Goal: Task Accomplishment & Management: Manage account settings

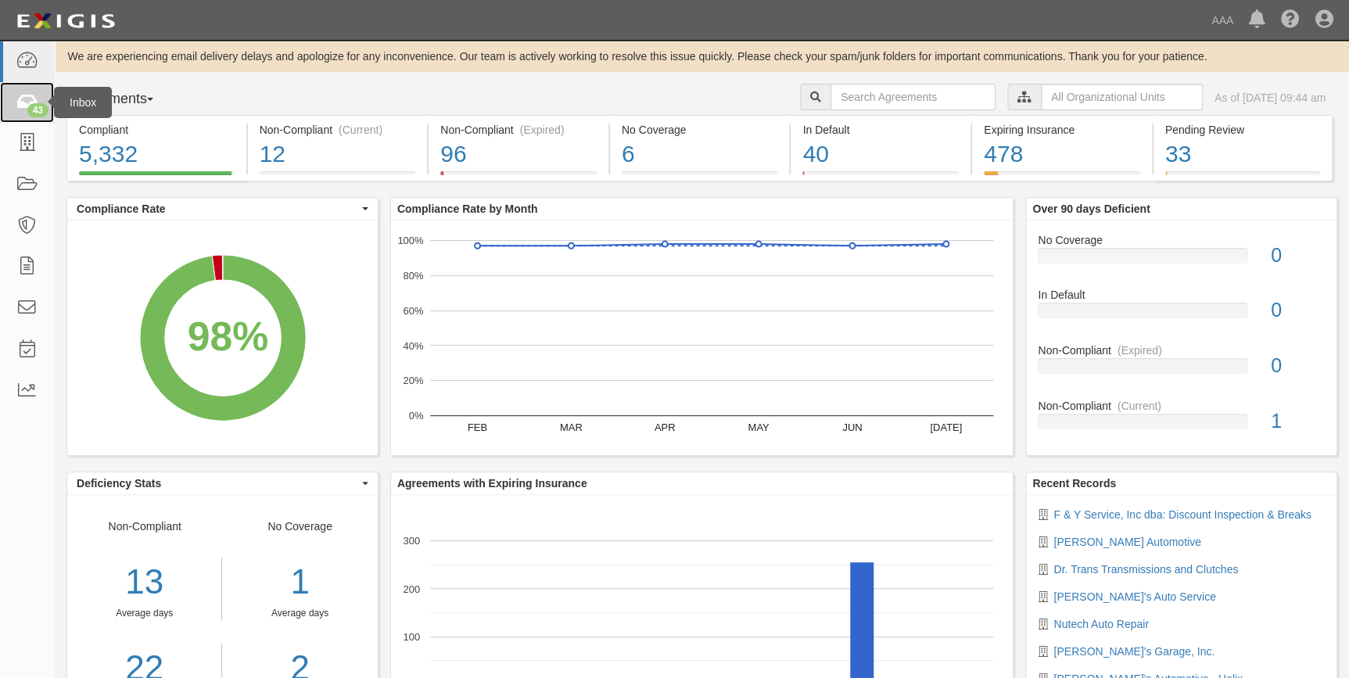
click at [24, 102] on icon at bounding box center [27, 103] width 22 height 18
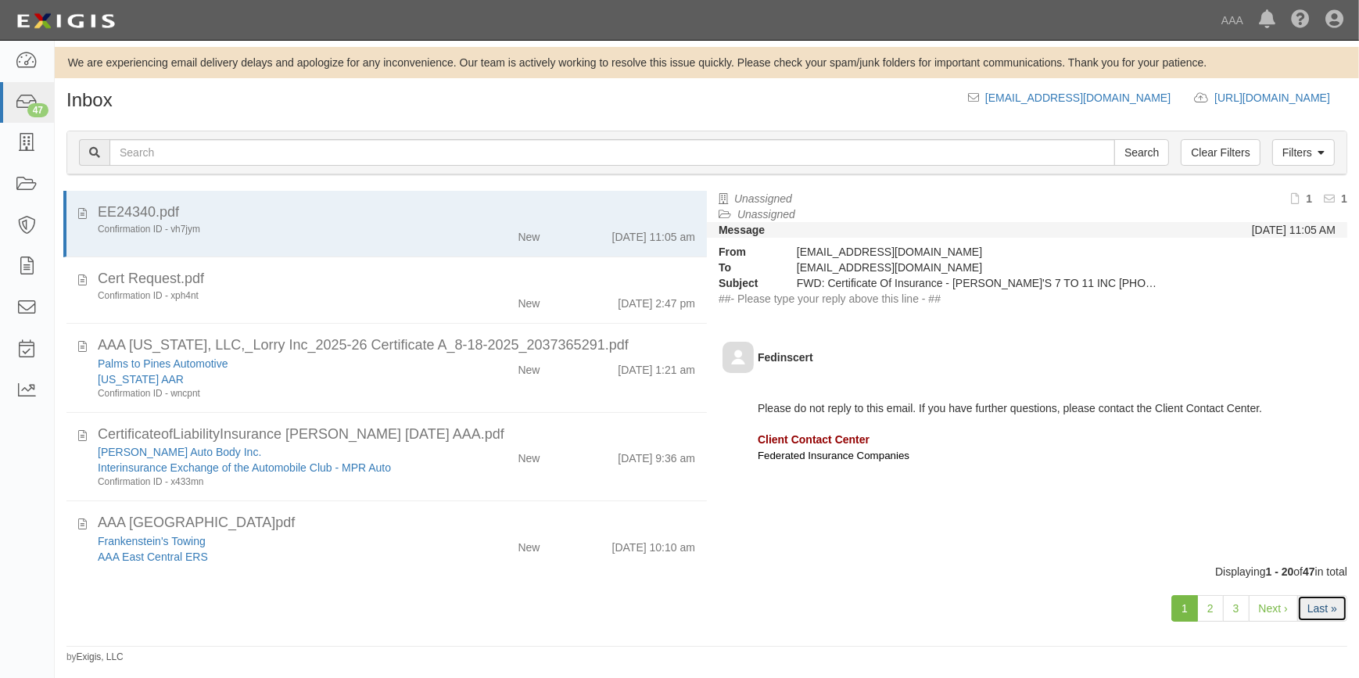
click at [1319, 602] on link "Last »" at bounding box center [1323, 608] width 50 height 27
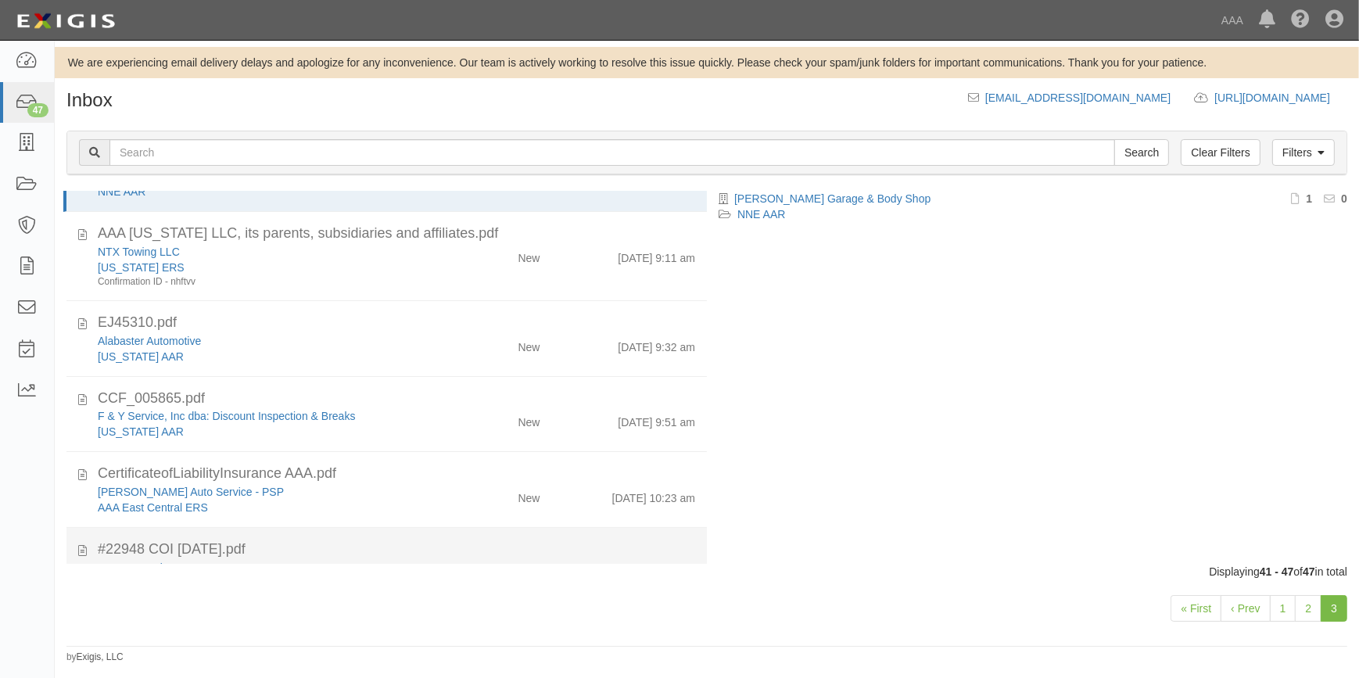
scroll to position [176, 0]
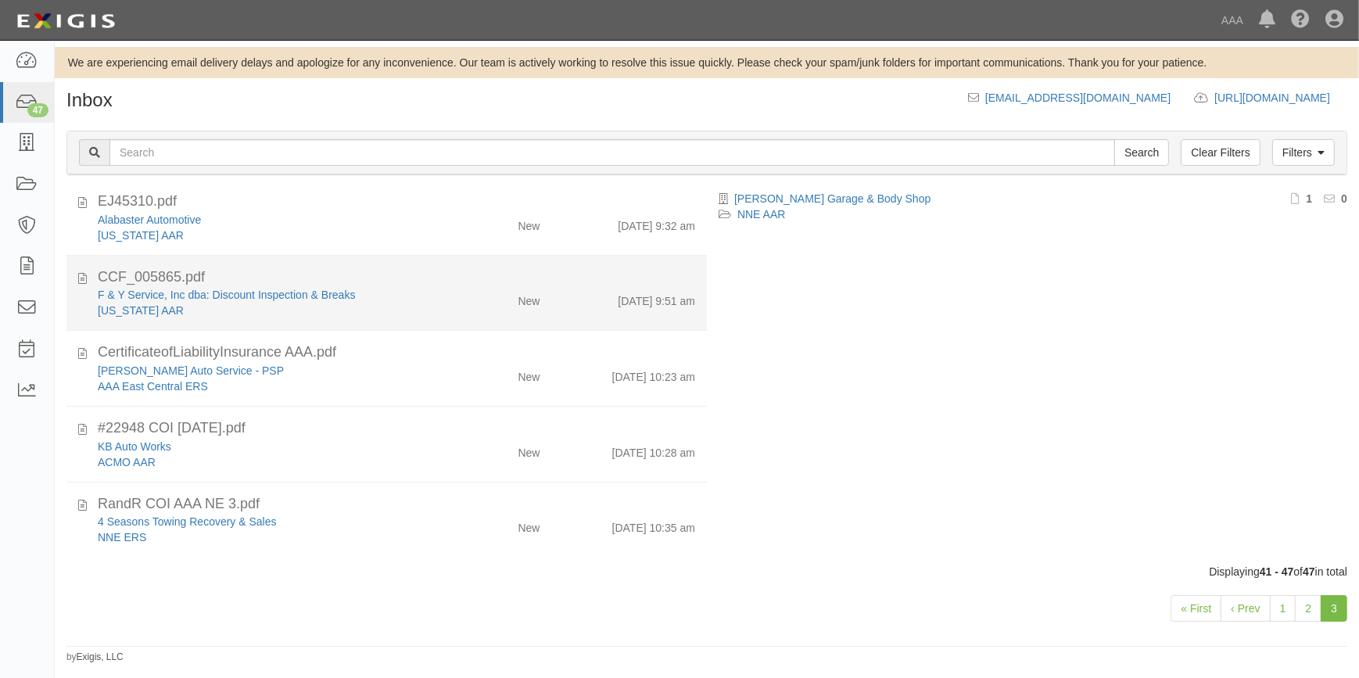
click at [366, 343] on div "CCF_005865.pdf" at bounding box center [397, 353] width 598 height 20
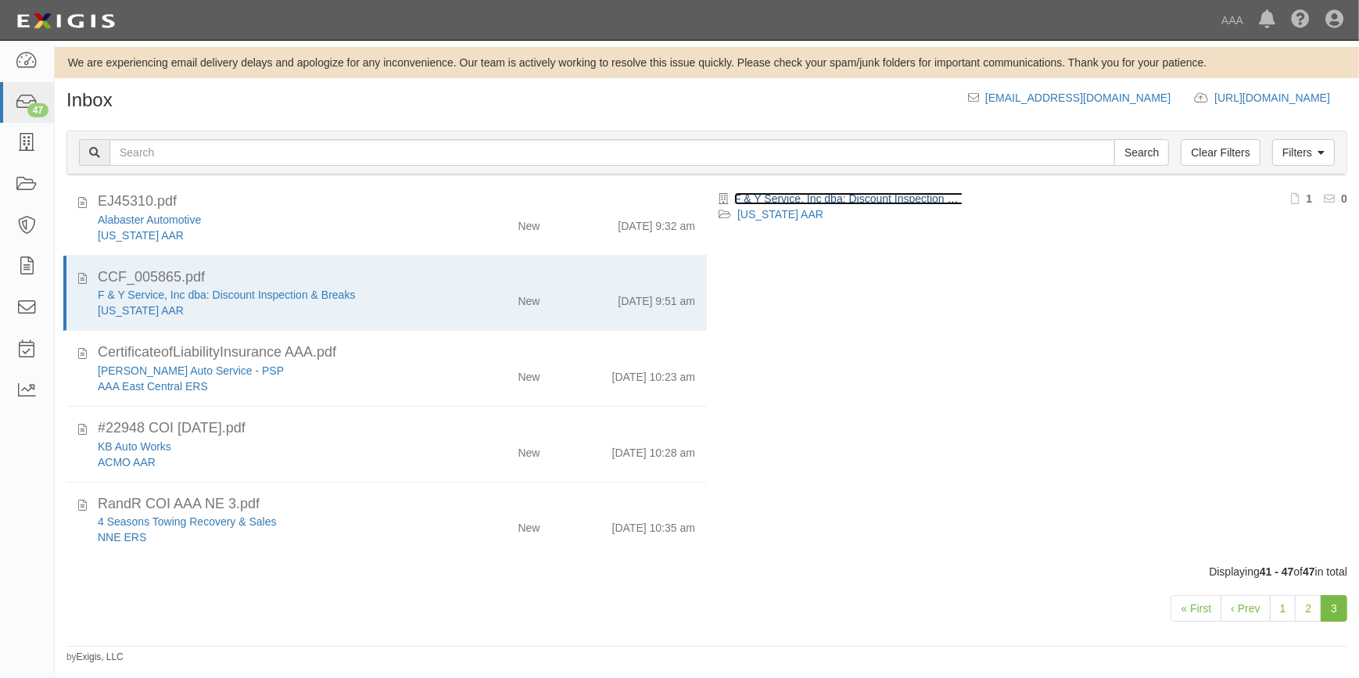
click at [864, 197] on link "F & Y Service, Inc dba: Discount Inspection & Breaks" at bounding box center [862, 198] width 257 height 13
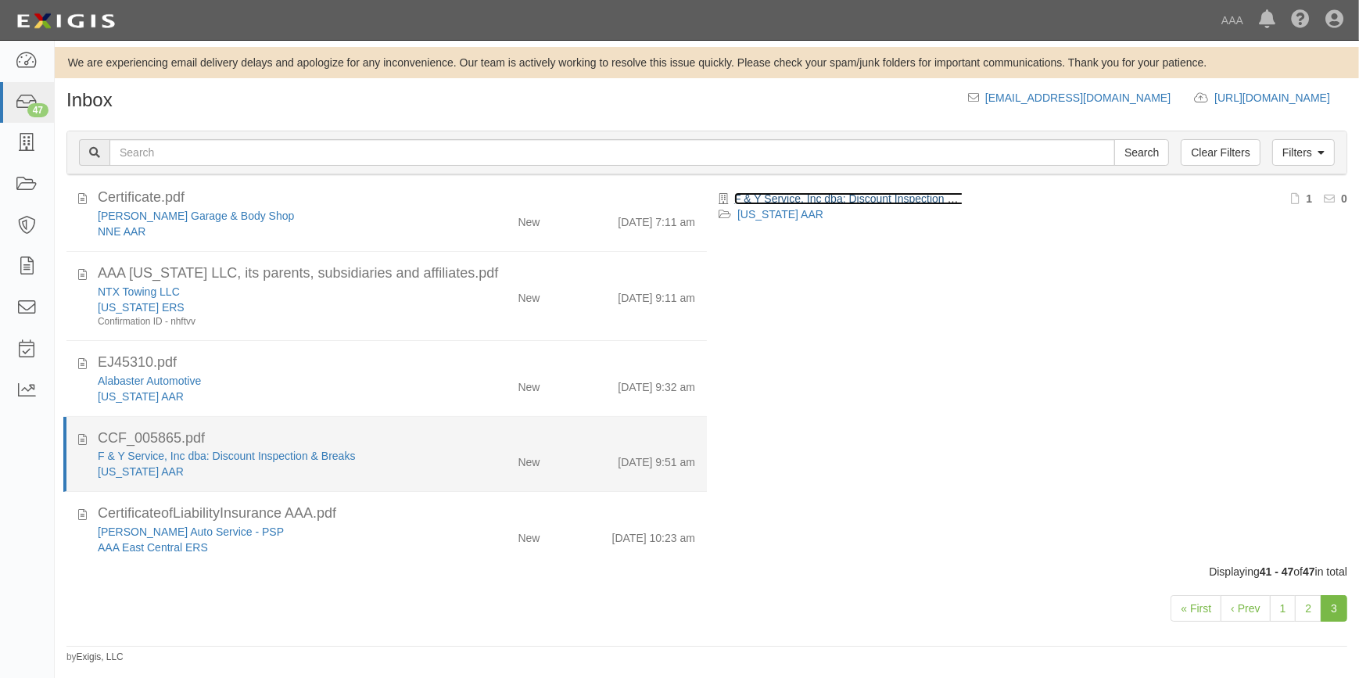
scroll to position [0, 0]
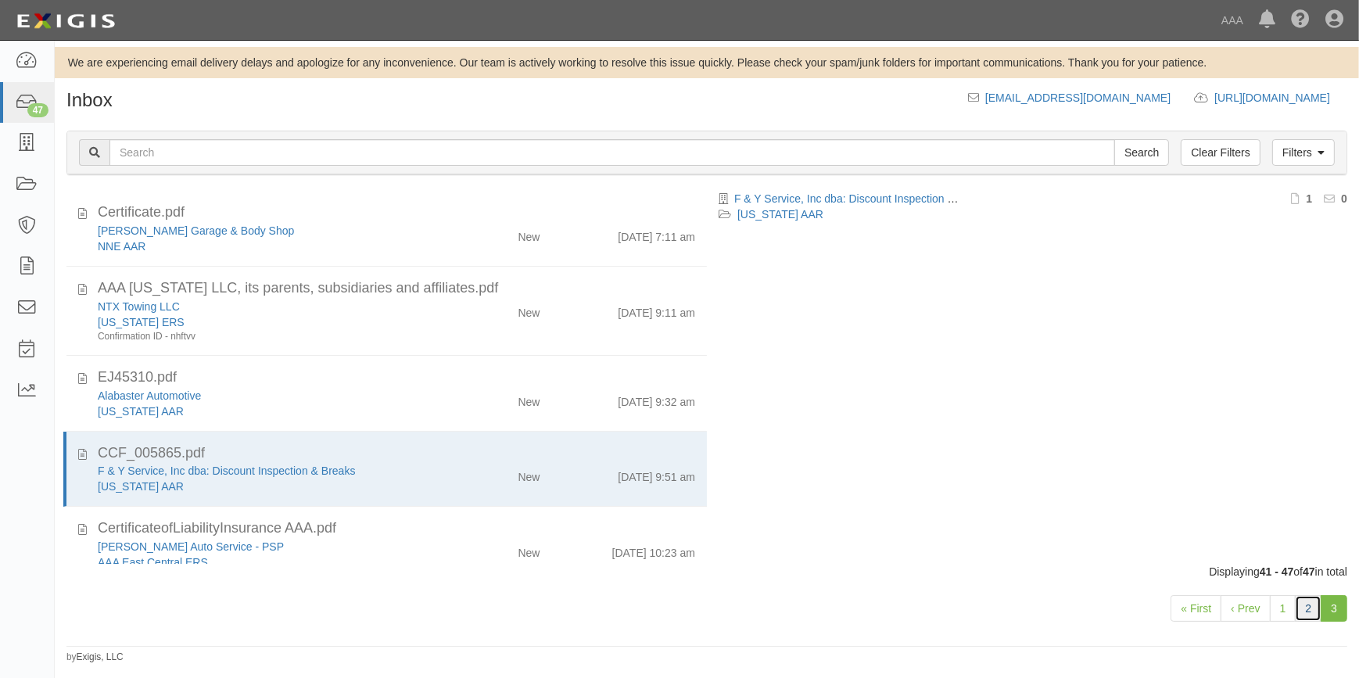
click at [1311, 606] on link "2" at bounding box center [1308, 608] width 27 height 27
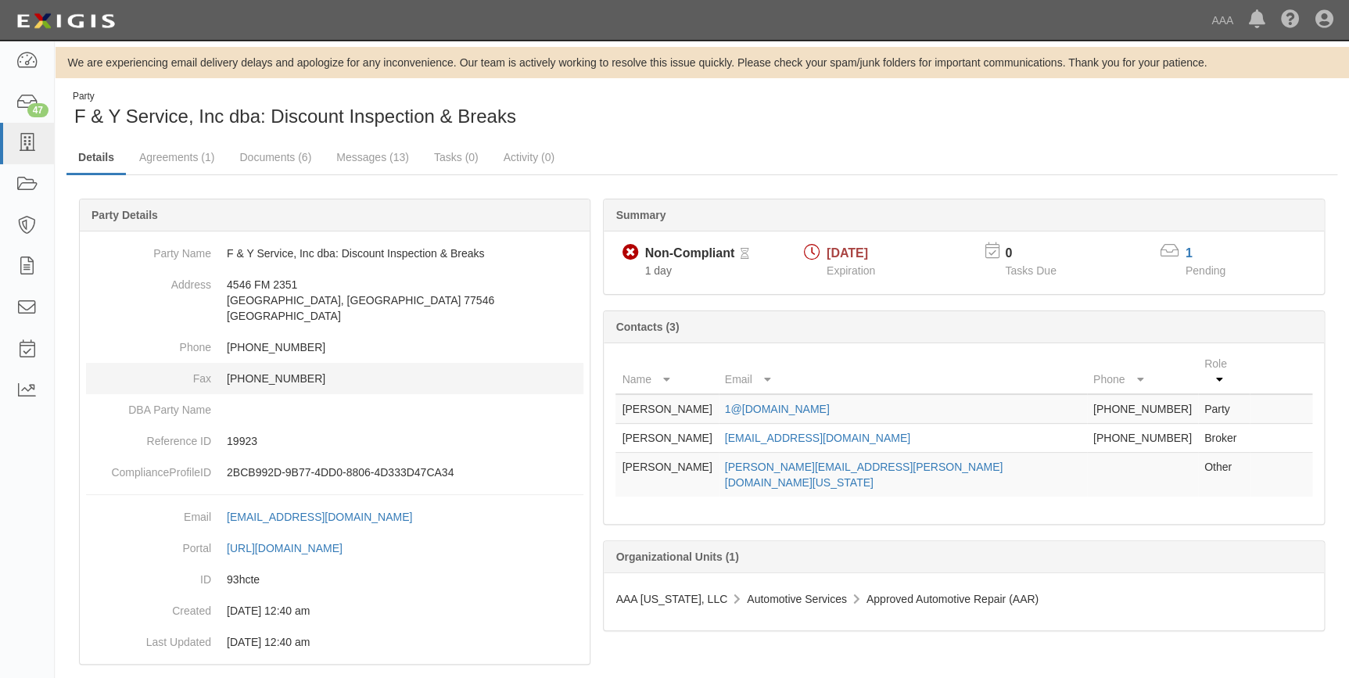
scroll to position [23, 0]
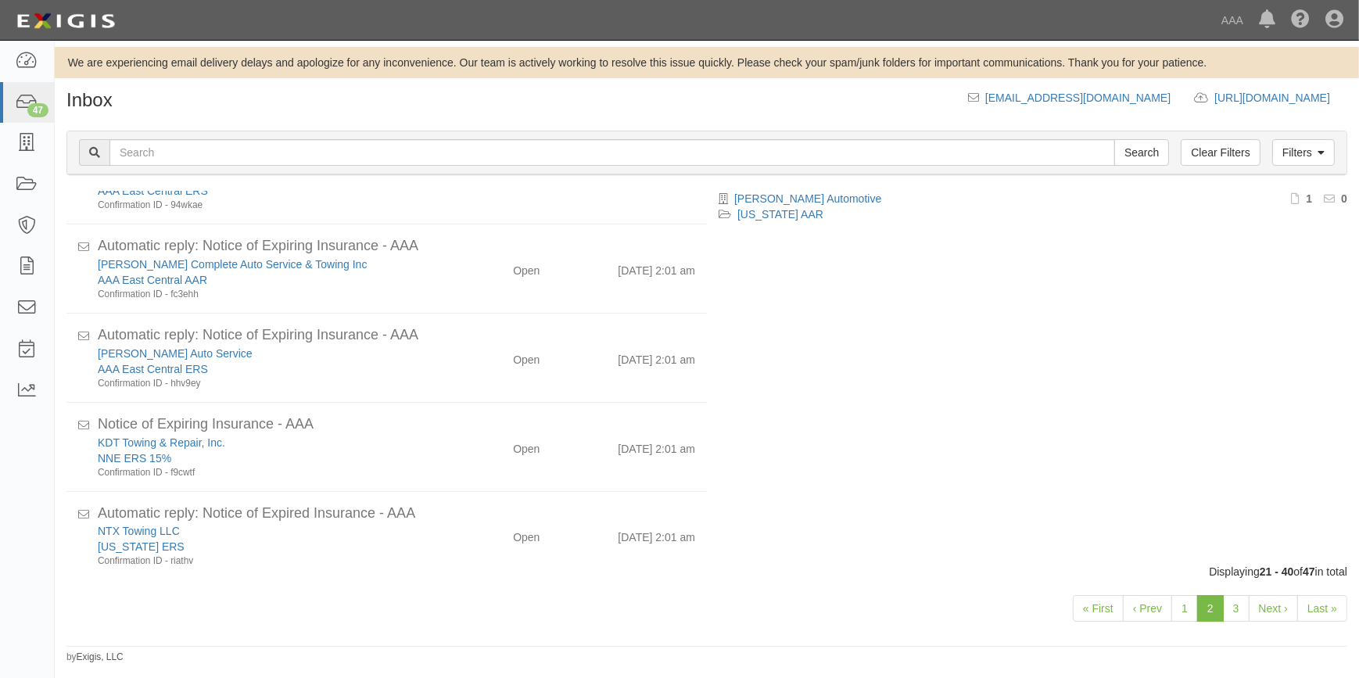
scroll to position [1322, 0]
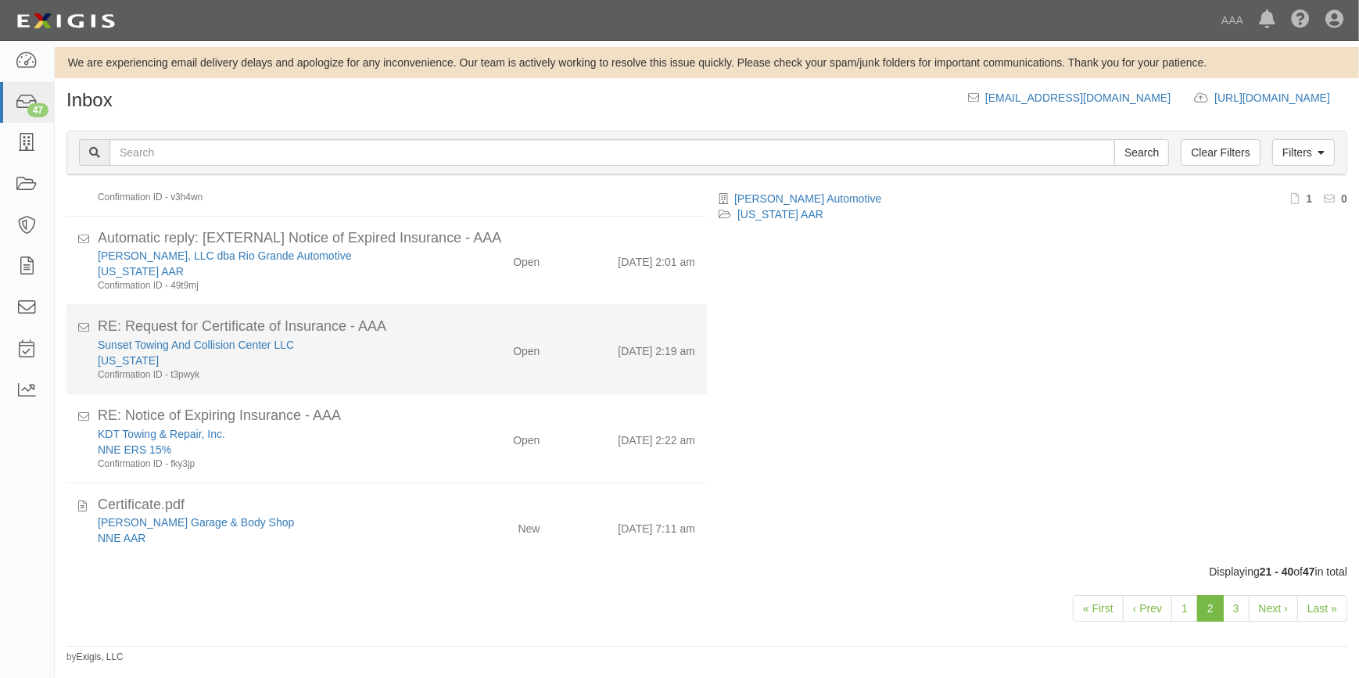
click at [387, 372] on div "Confirmation ID - t3pwyk" at bounding box center [267, 374] width 339 height 13
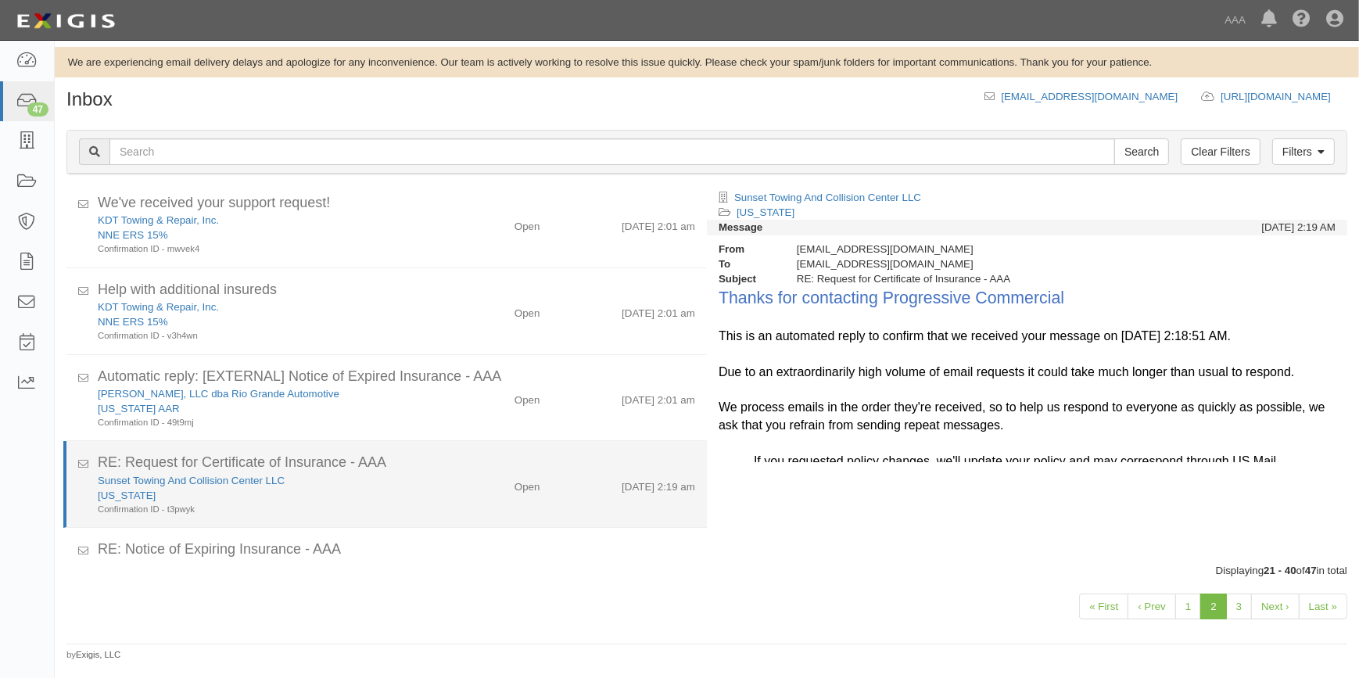
scroll to position [1142, 0]
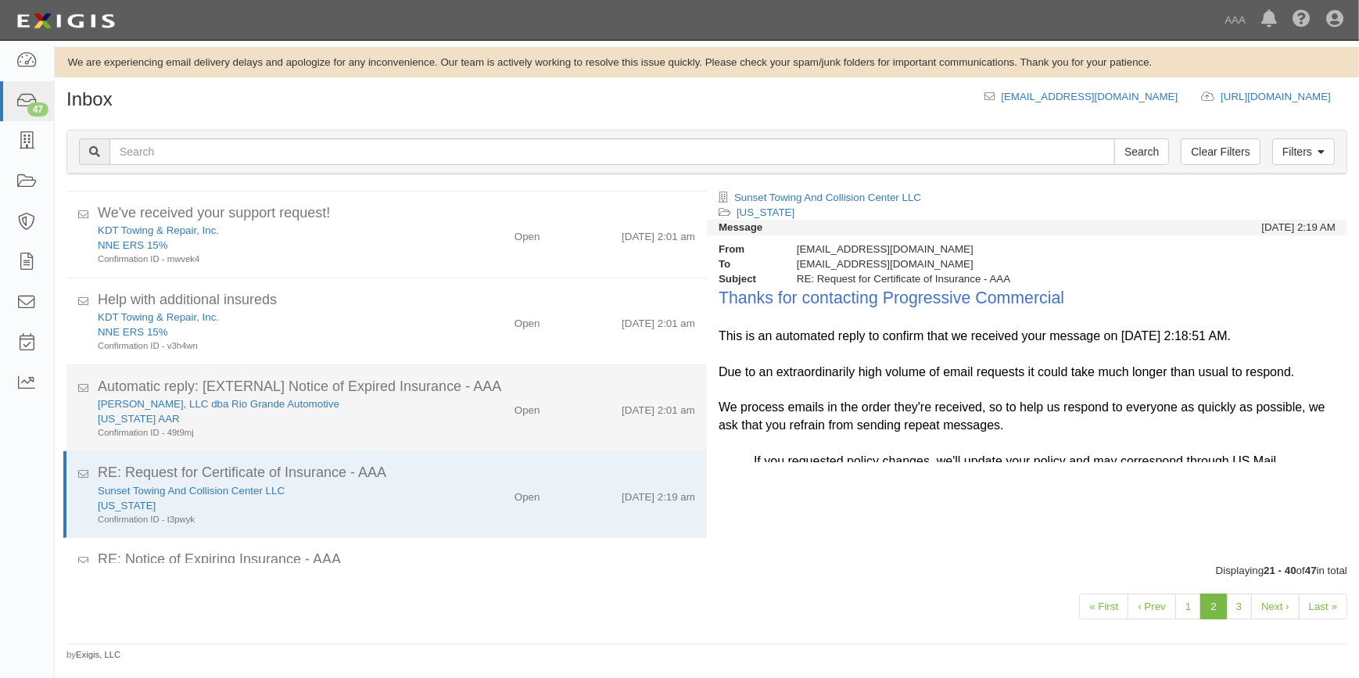
click at [357, 402] on div "Jett, LLC dba Rio Grande Automotive" at bounding box center [267, 404] width 339 height 15
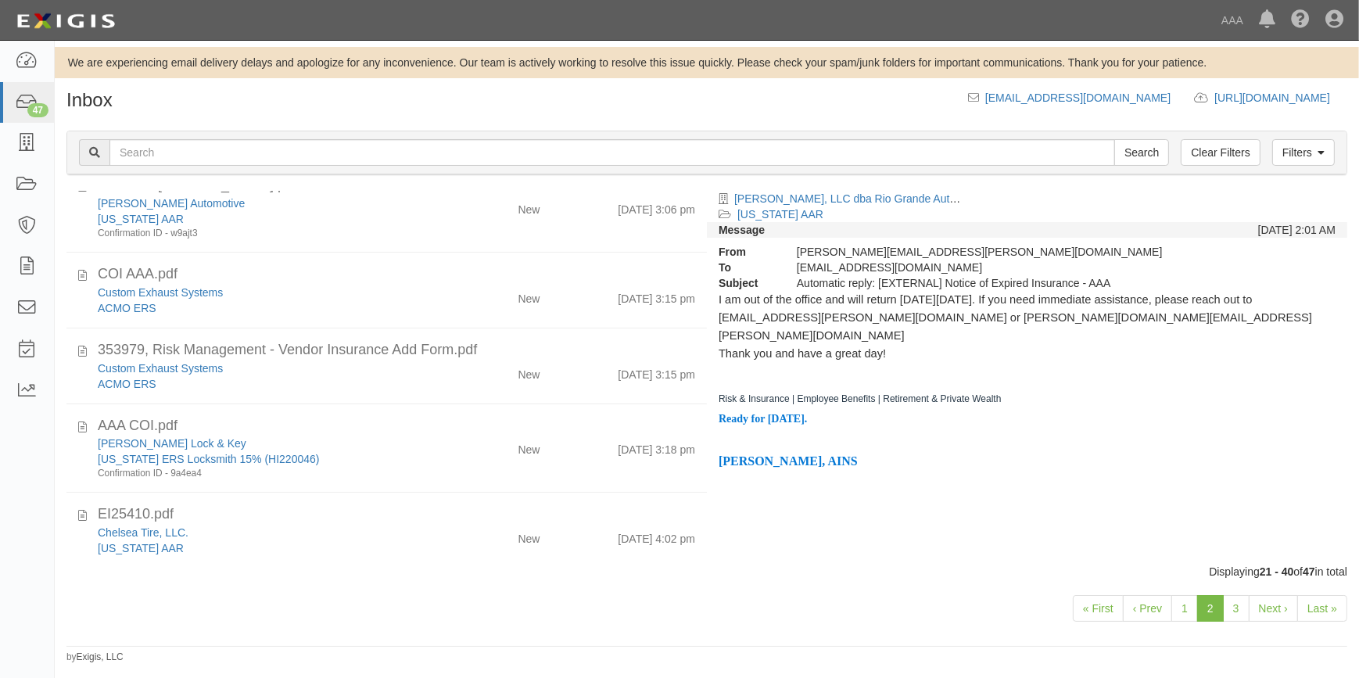
scroll to position [0, 0]
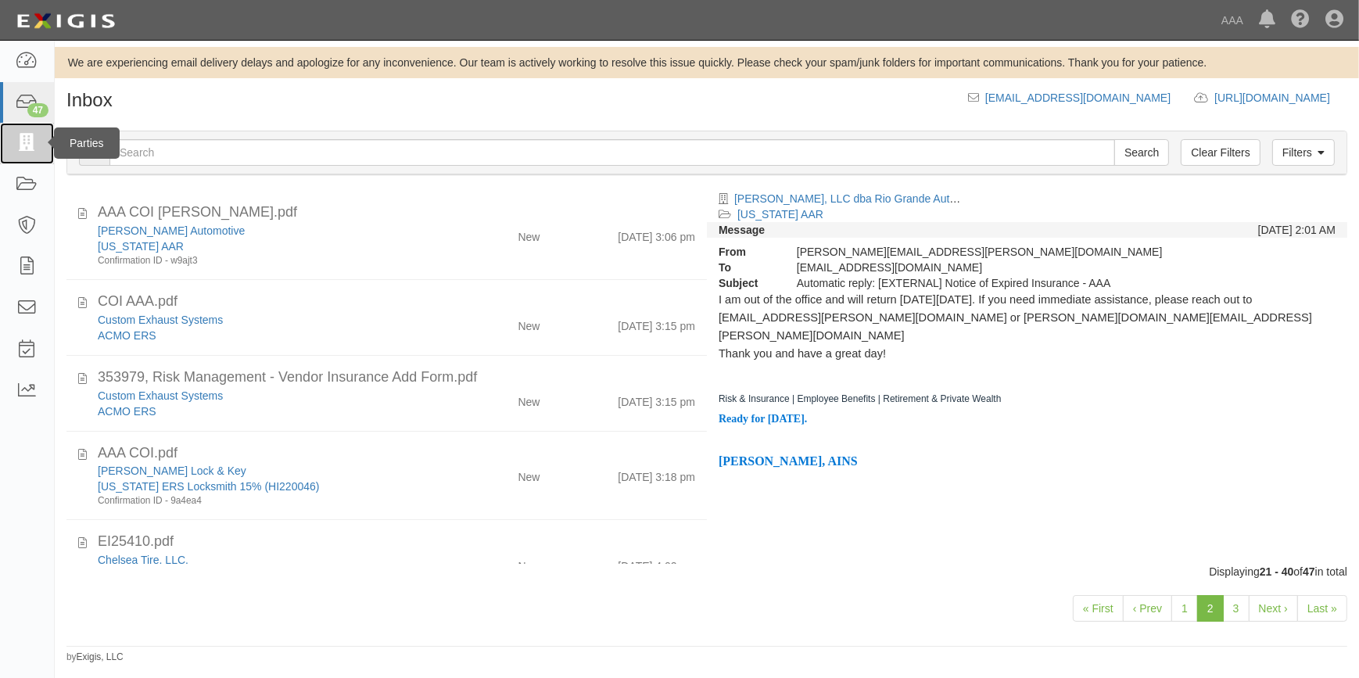
click at [32, 152] on icon at bounding box center [27, 144] width 22 height 18
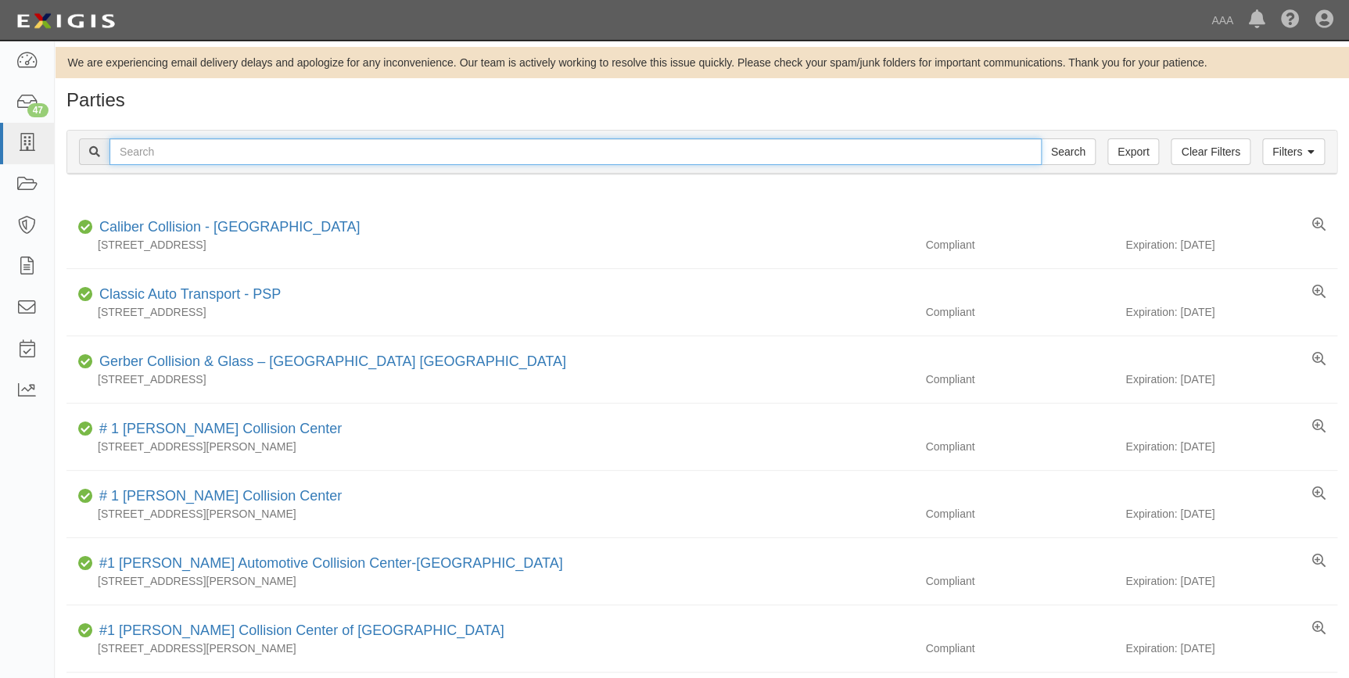
click at [149, 151] on input "text" at bounding box center [575, 151] width 932 height 27
type input "1019"
click at [1041, 138] on input "Search" at bounding box center [1068, 151] width 55 height 27
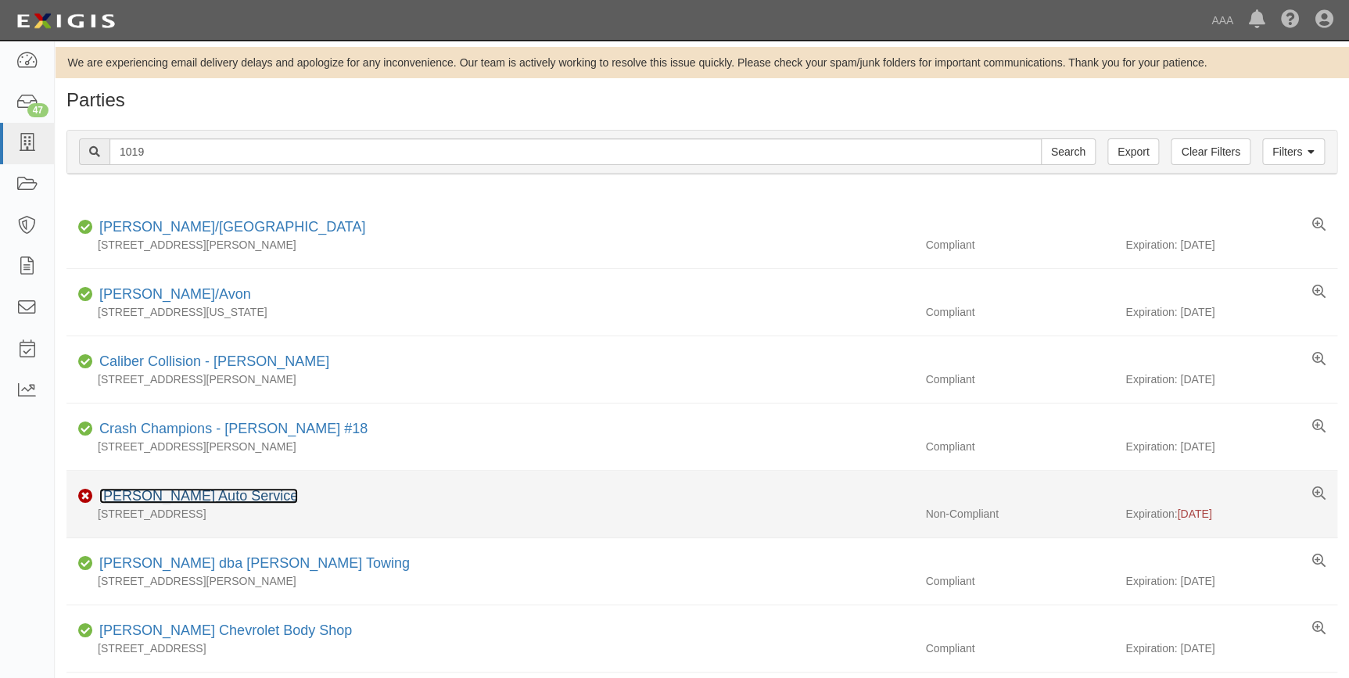
click at [171, 492] on link "[PERSON_NAME] Auto Service" at bounding box center [198, 496] width 199 height 16
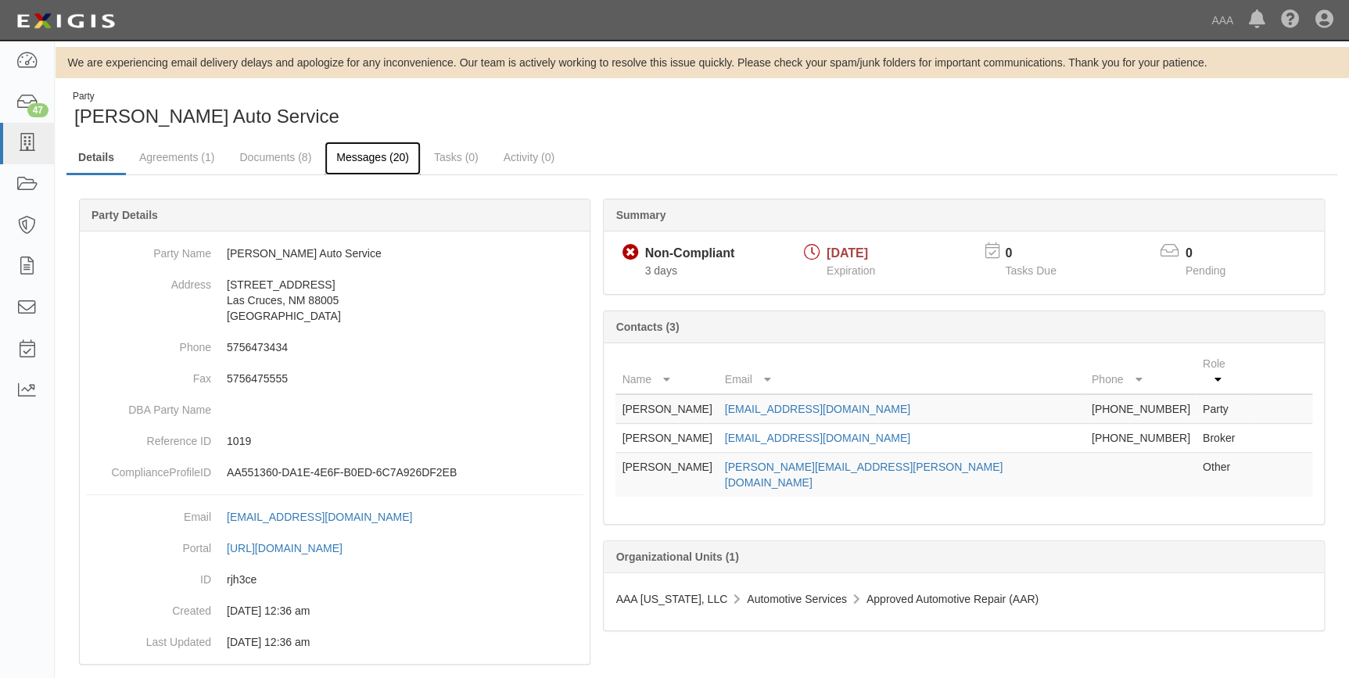
click at [368, 153] on link "Messages (20)" at bounding box center [373, 159] width 96 height 34
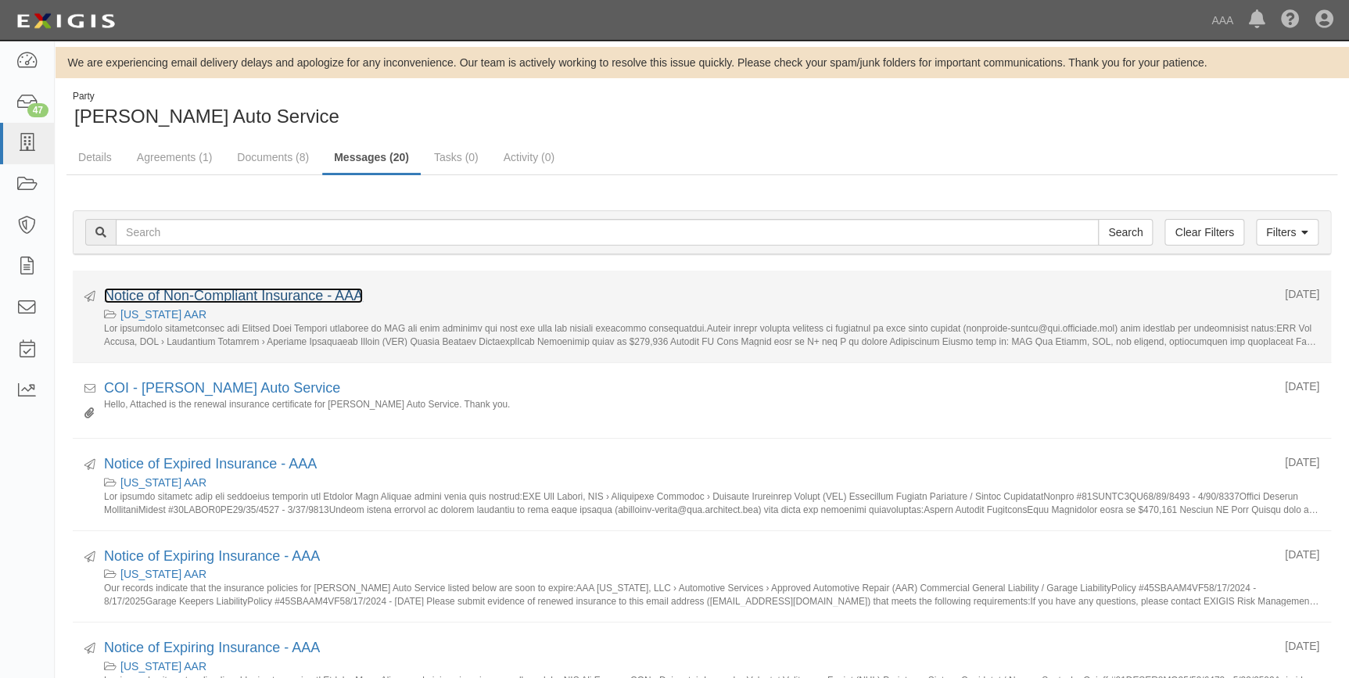
click at [308, 291] on link "Notice of Non-Compliant Insurance - AAA" at bounding box center [233, 296] width 259 height 16
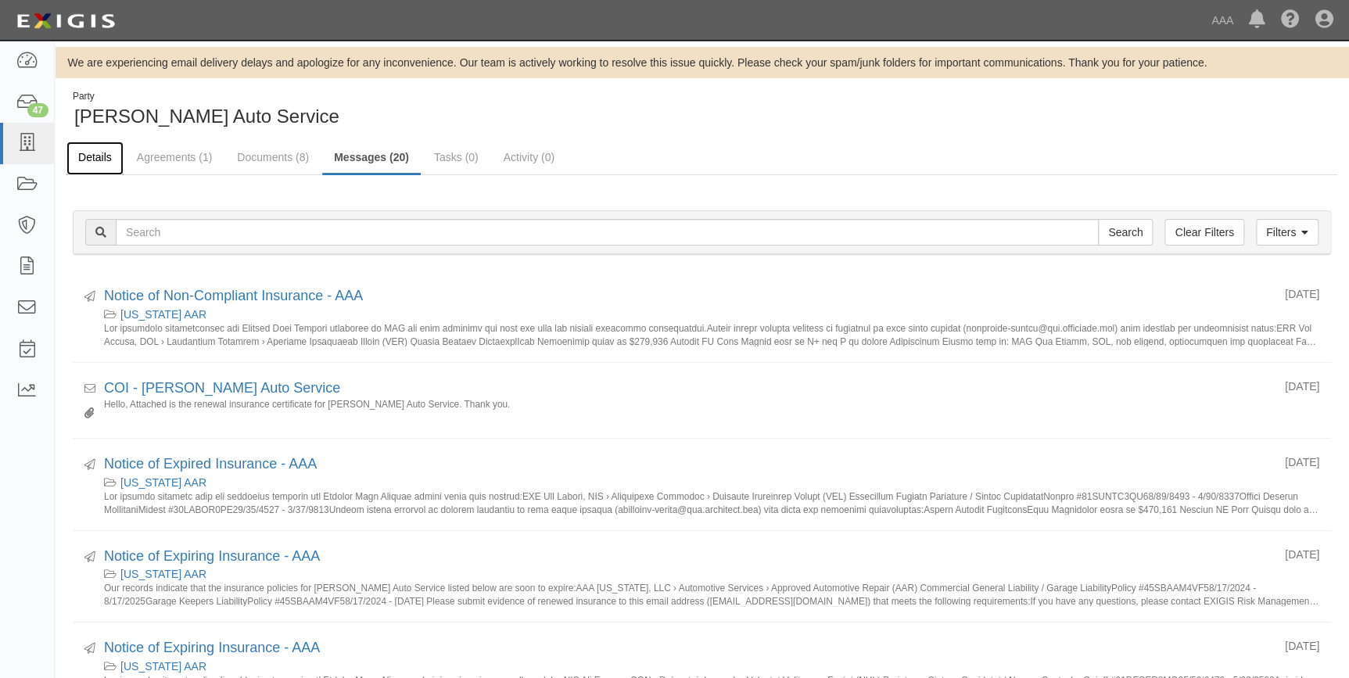
click at [102, 153] on link "Details" at bounding box center [94, 159] width 57 height 34
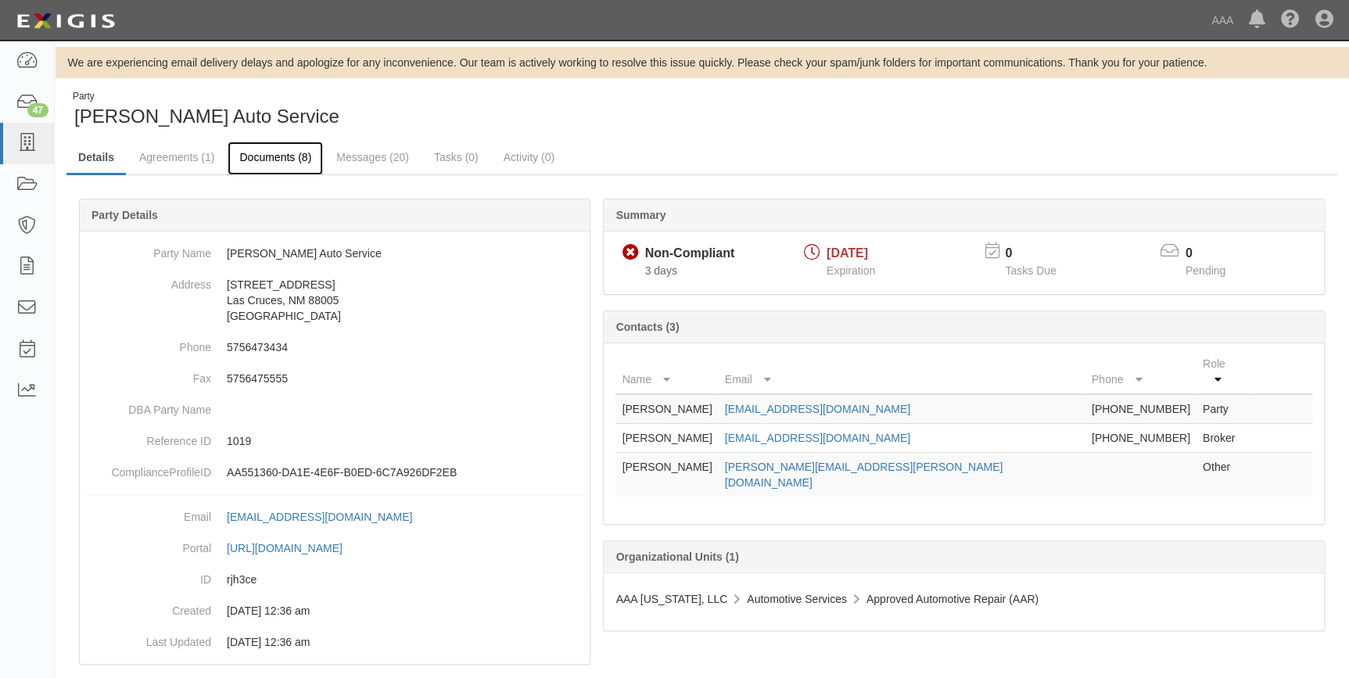
click at [285, 152] on link "Documents (8)" at bounding box center [275, 159] width 95 height 34
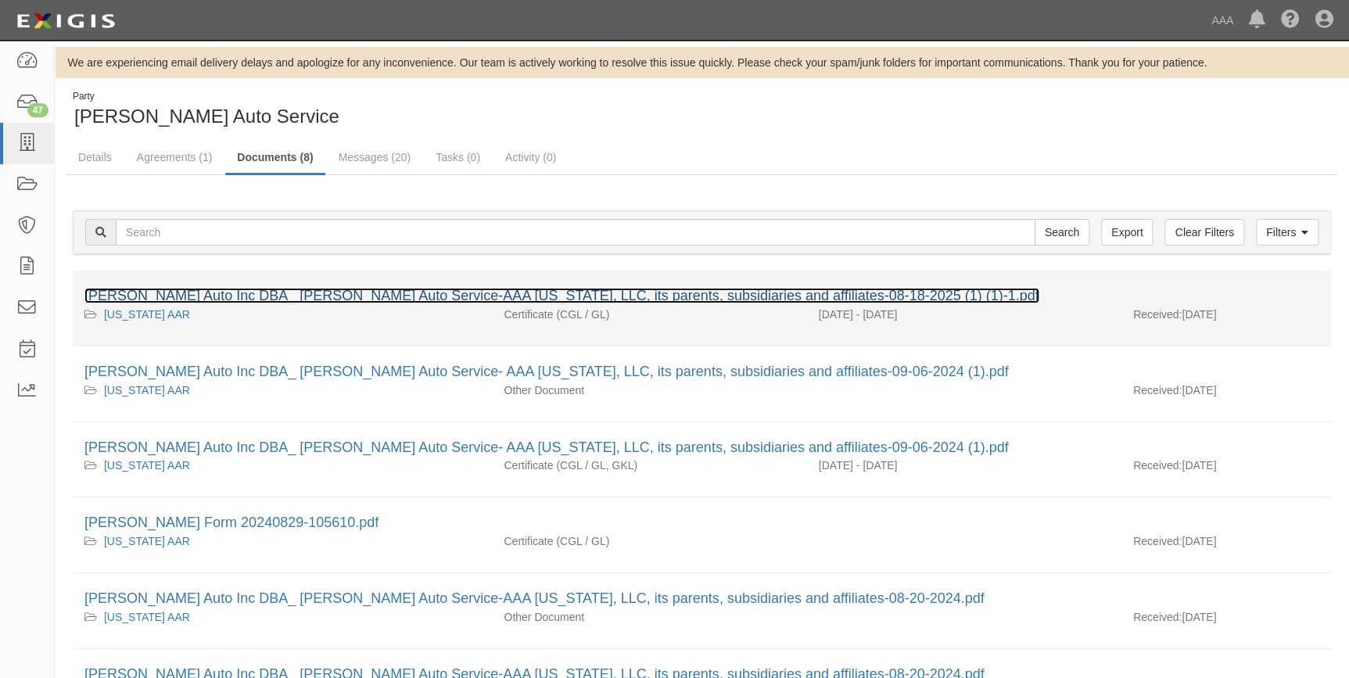
click at [328, 294] on link "Aguirre Auto Inc DBA_ Aguirre Auto Service-AAA New Mexico, LLC, its parents, su…" at bounding box center [561, 296] width 955 height 16
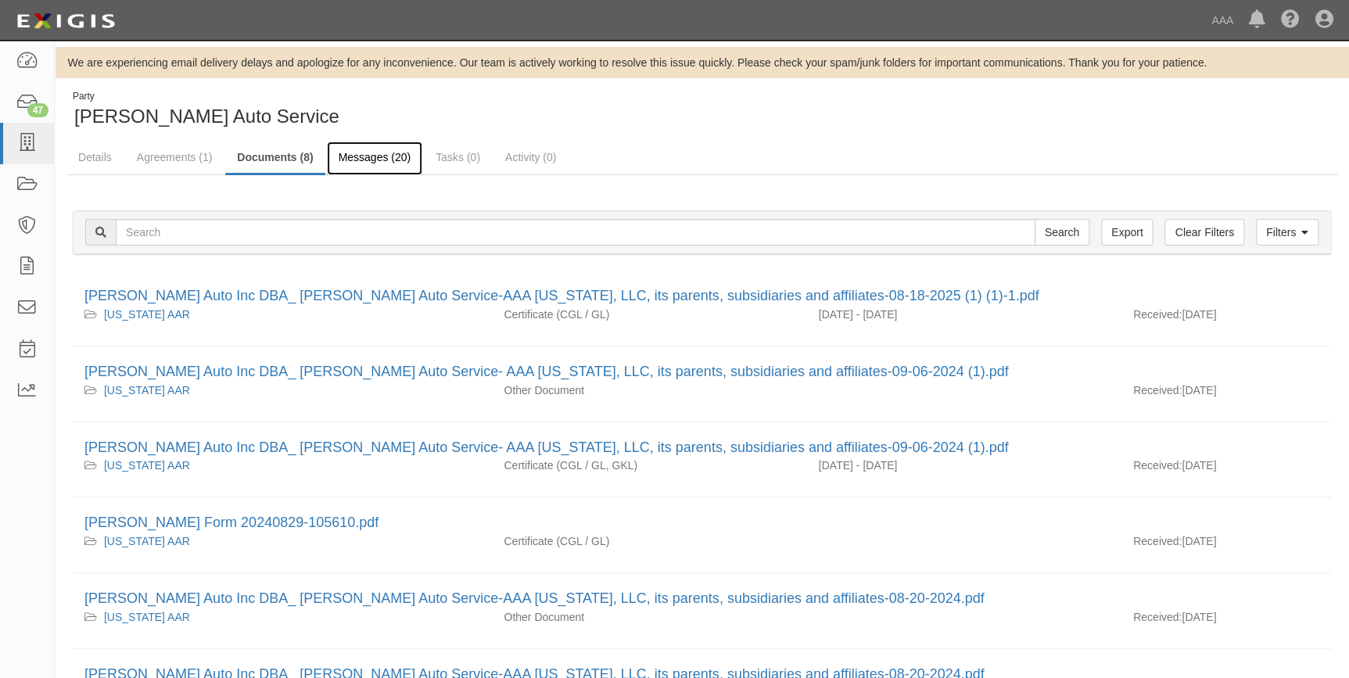
click at [341, 156] on link "Messages (20)" at bounding box center [375, 159] width 96 height 34
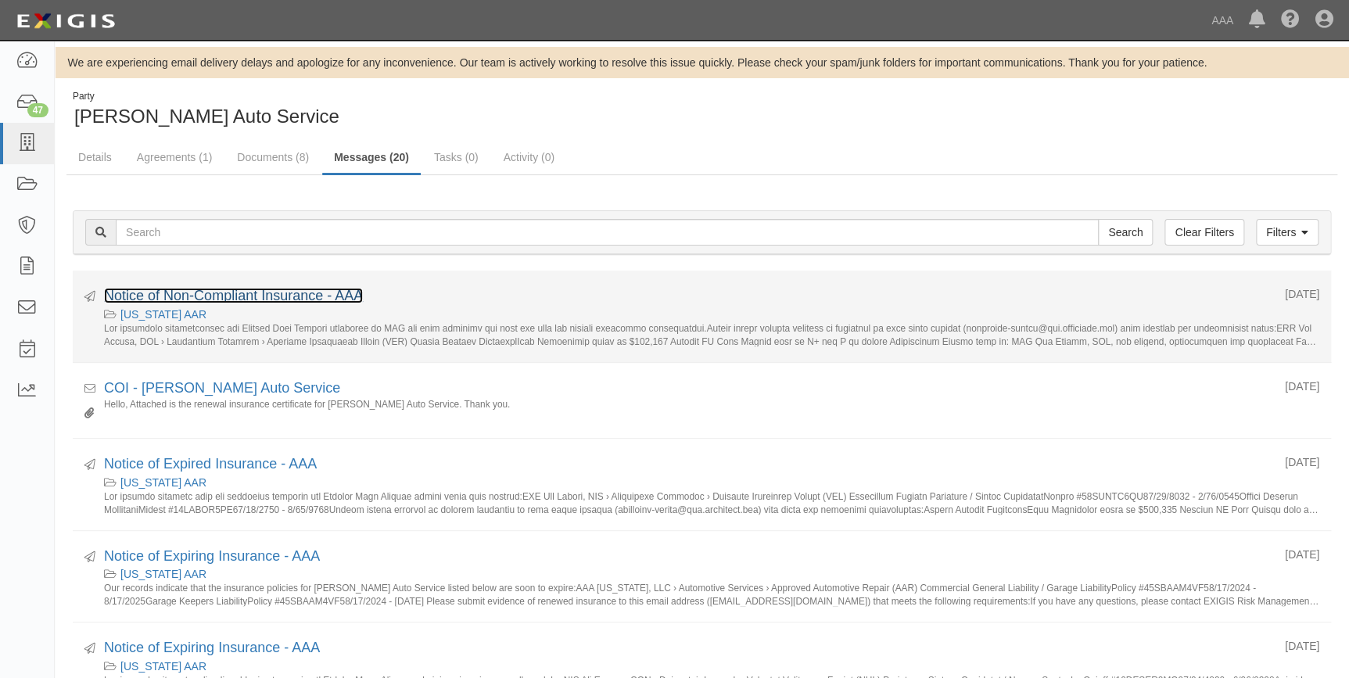
click at [300, 296] on link "Notice of Non-Compliant Insurance - AAA" at bounding box center [233, 296] width 259 height 16
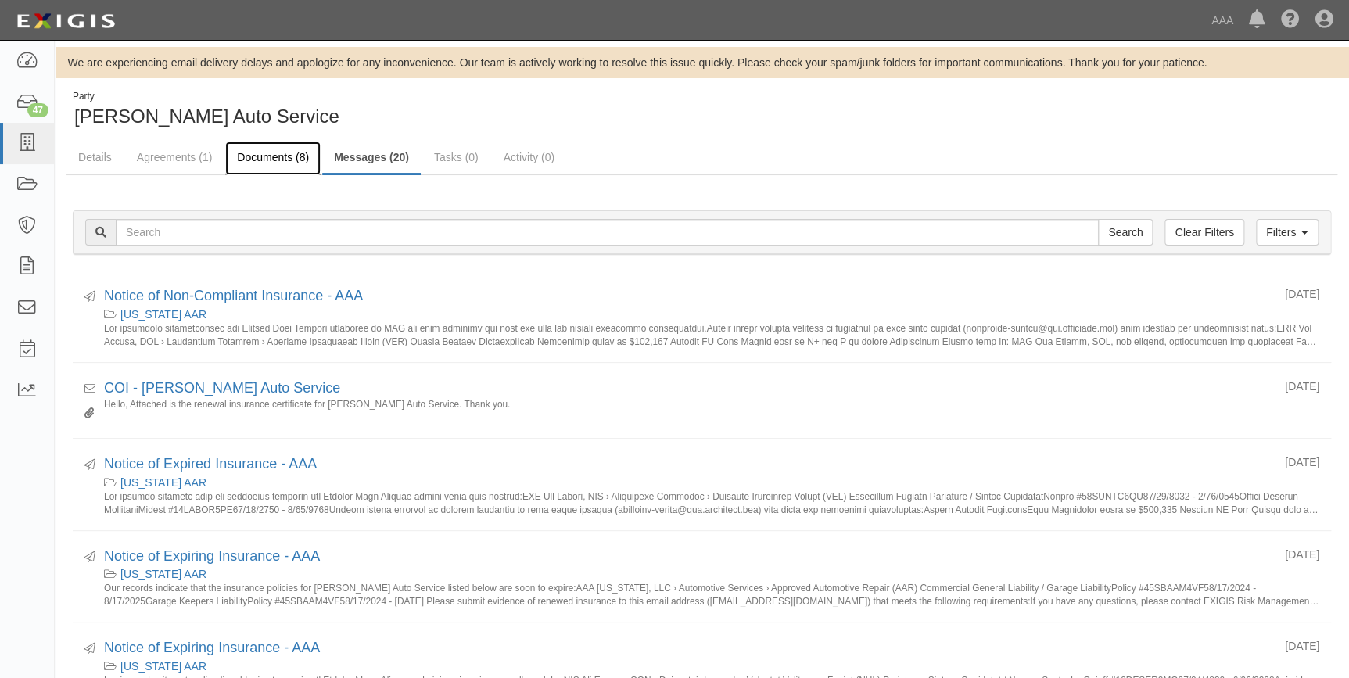
click at [255, 156] on link "Documents (8)" at bounding box center [272, 159] width 95 height 34
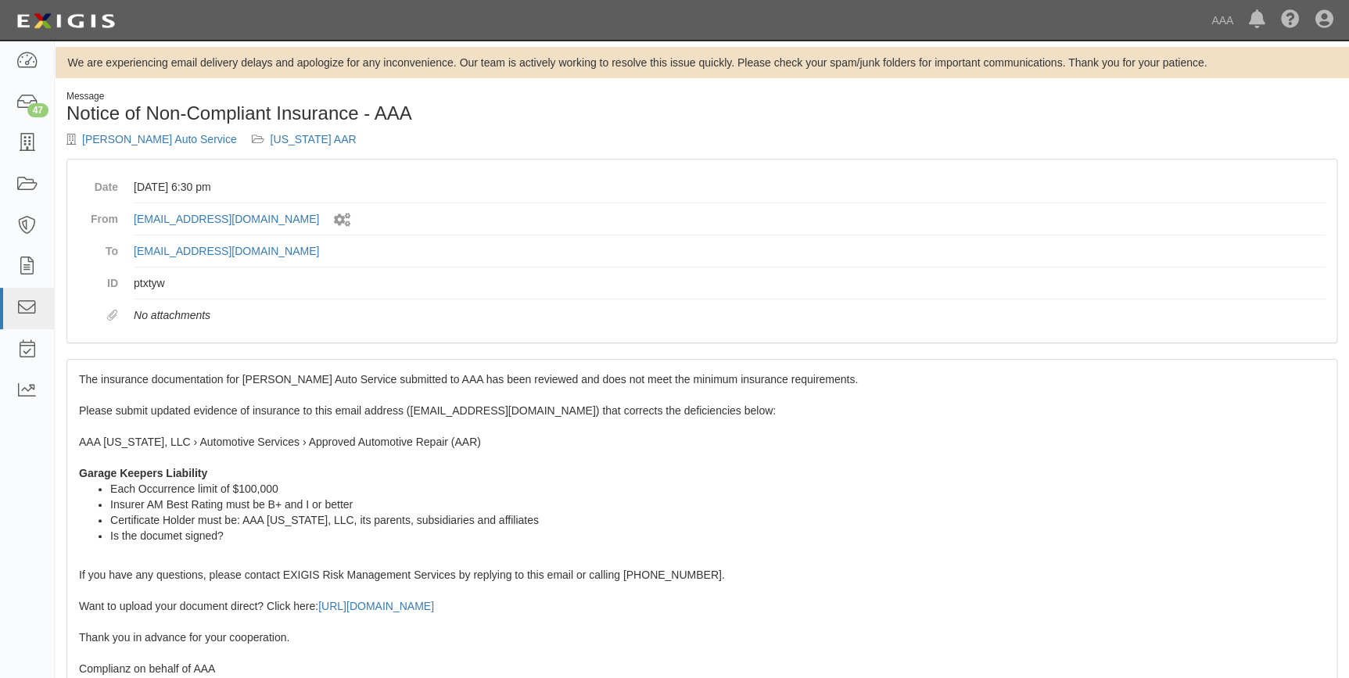
scroll to position [70, 0]
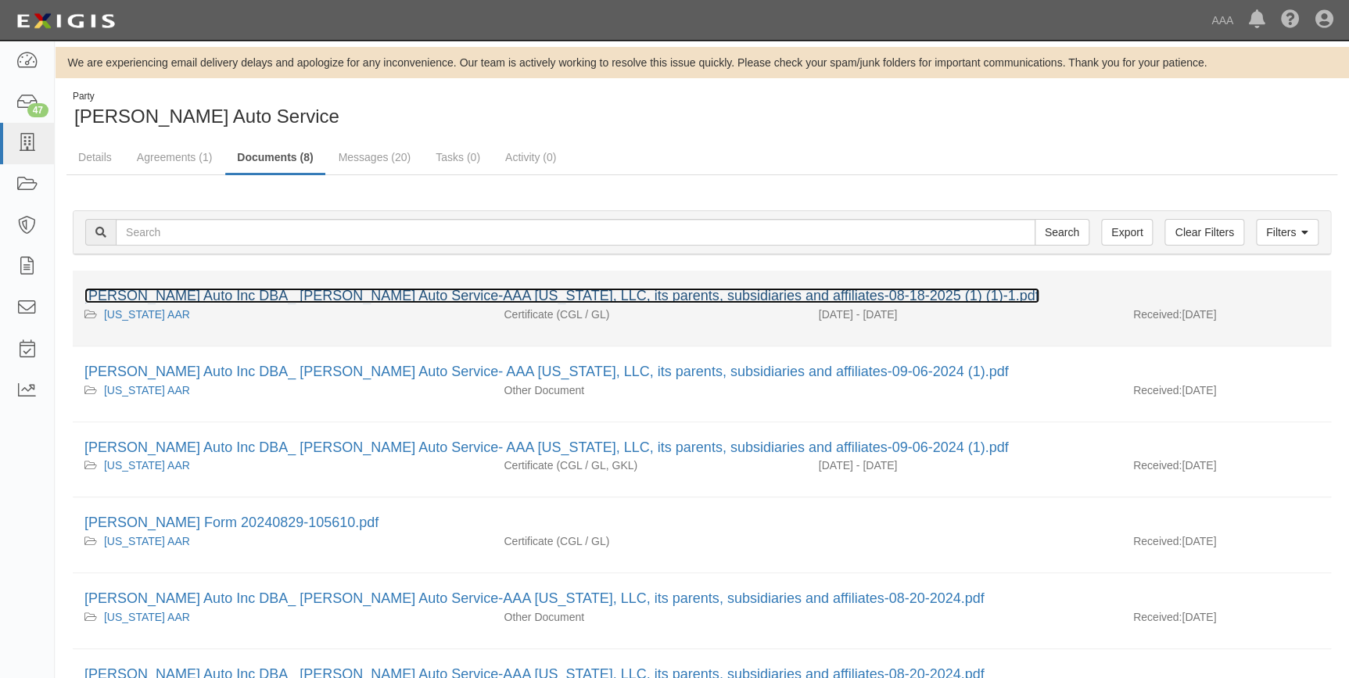
drag, startPoint x: 0, startPoint y: 0, endPoint x: 312, endPoint y: 303, distance: 435.3
click at [312, 303] on link "Aguirre Auto Inc DBA_ Aguirre Auto Service-AAA New Mexico, LLC, its parents, su…" at bounding box center [561, 296] width 955 height 16
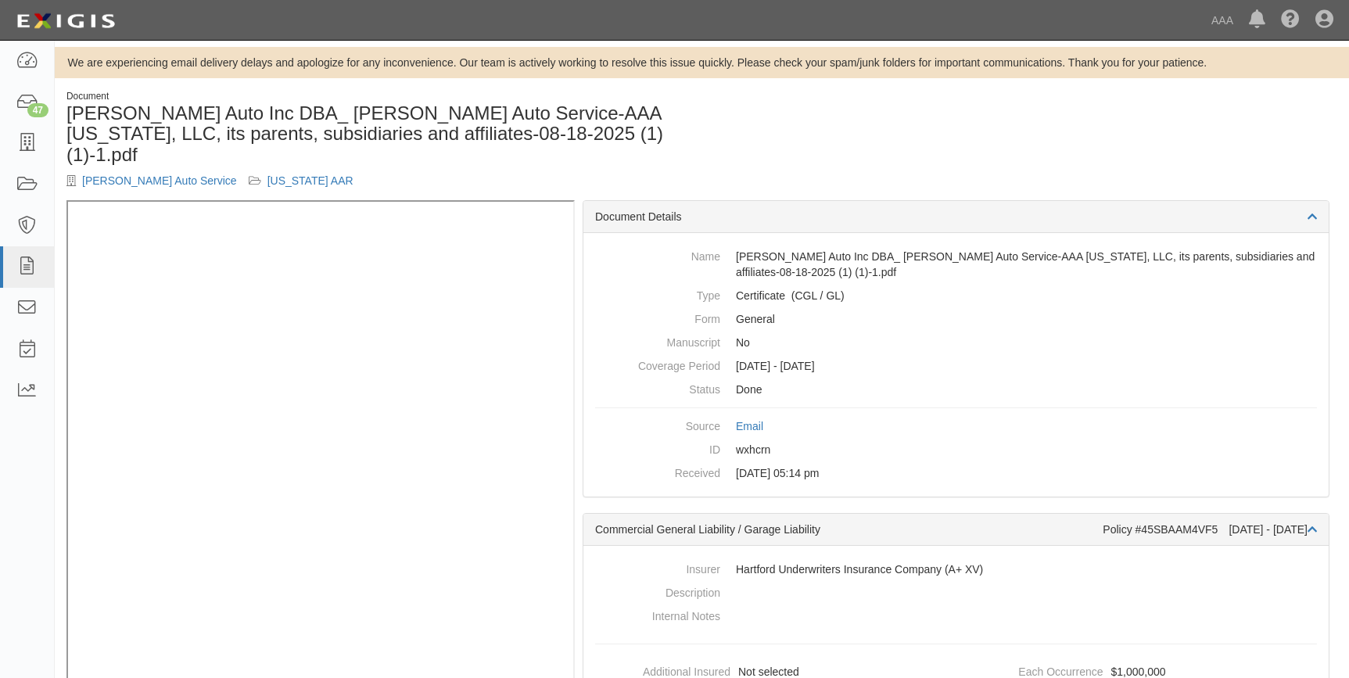
scroll to position [46, 0]
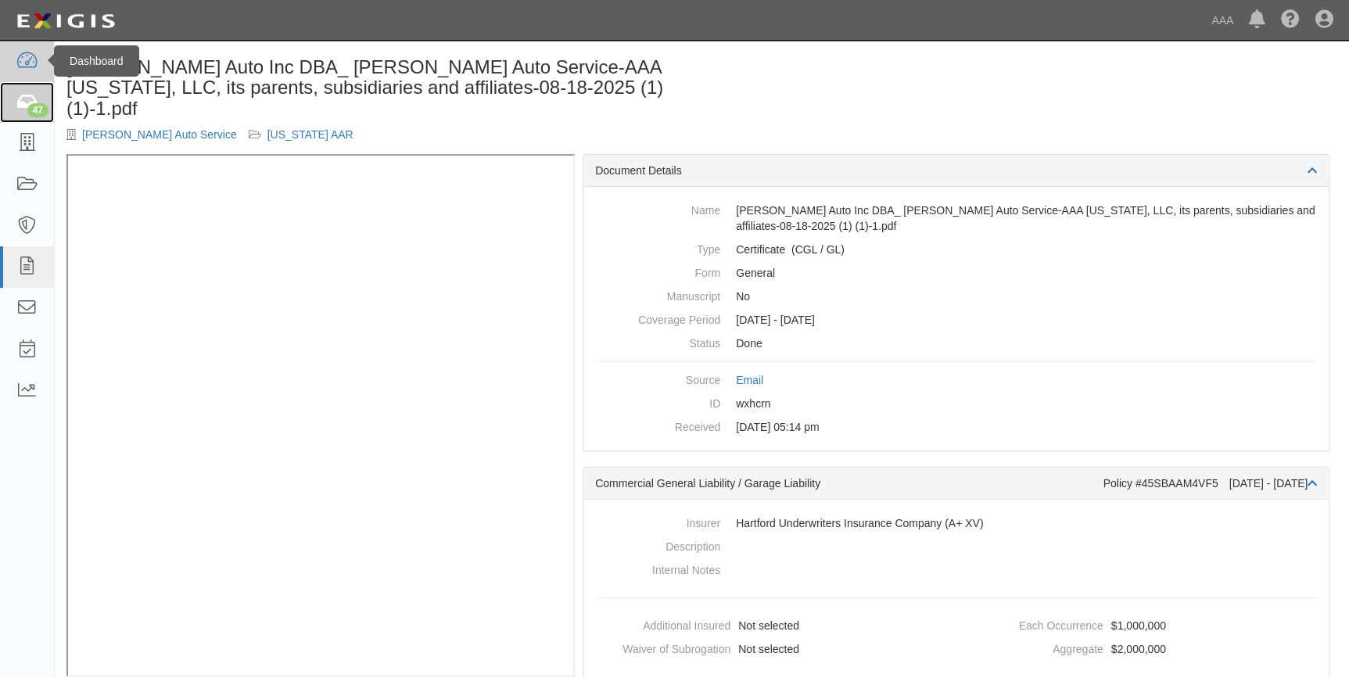
drag, startPoint x: 24, startPoint y: 104, endPoint x: 38, endPoint y: 75, distance: 31.8
click at [24, 104] on icon at bounding box center [27, 103] width 22 height 18
